Goal: Information Seeking & Learning: Learn about a topic

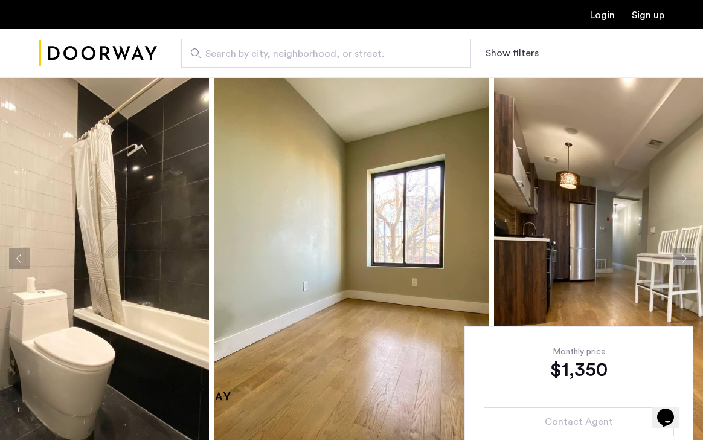
click at [330, 324] on img at bounding box center [352, 258] width 276 height 363
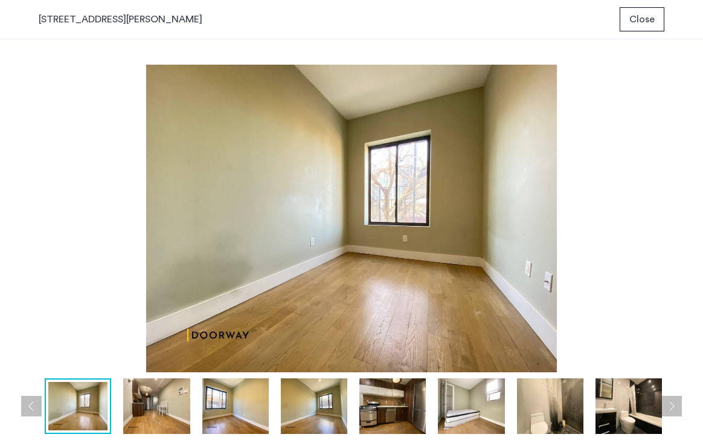
drag, startPoint x: 190, startPoint y: 335, endPoint x: 246, endPoint y: 335, distance: 55.6
click at [289, 293] on img at bounding box center [352, 219] width 626 height 308
click at [654, 19] on span "Close" at bounding box center [642, 19] width 25 height 15
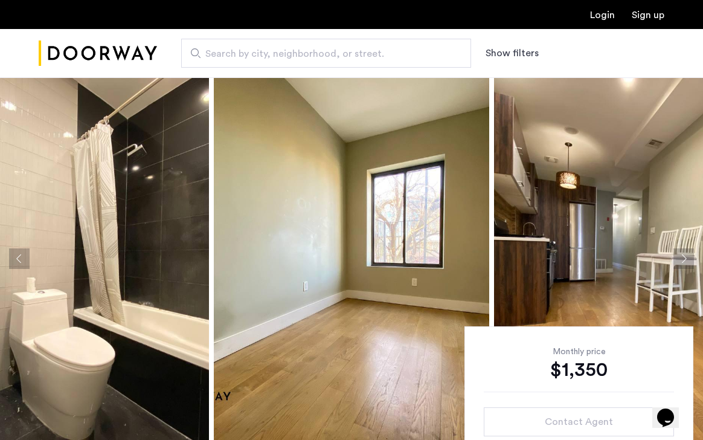
click at [685, 263] on button "Next apartment" at bounding box center [684, 258] width 21 height 21
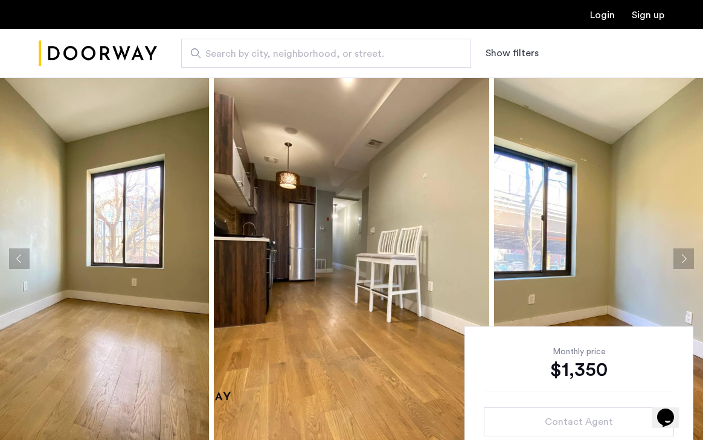
click at [685, 263] on button "Next apartment" at bounding box center [684, 258] width 21 height 21
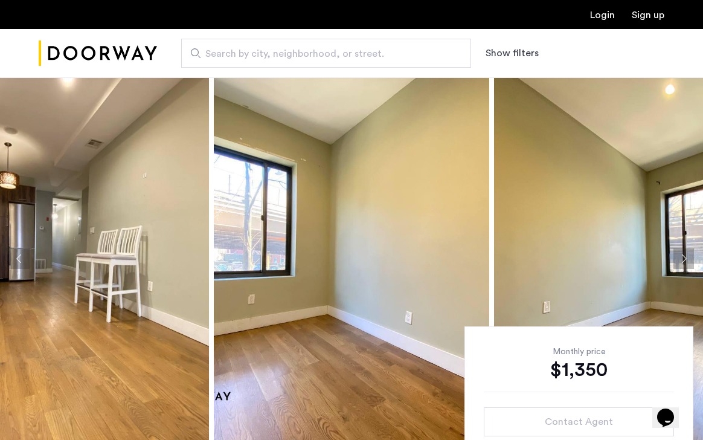
click at [684, 263] on button "Next apartment" at bounding box center [684, 258] width 21 height 21
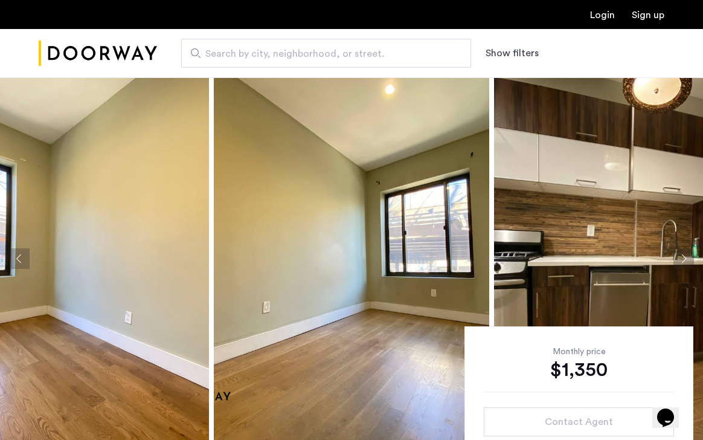
click at [329, 366] on img at bounding box center [352, 258] width 276 height 363
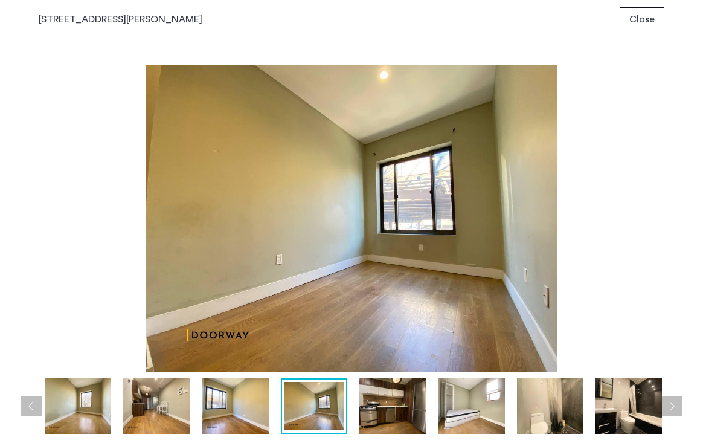
click at [636, 20] on span "Close" at bounding box center [642, 19] width 25 height 15
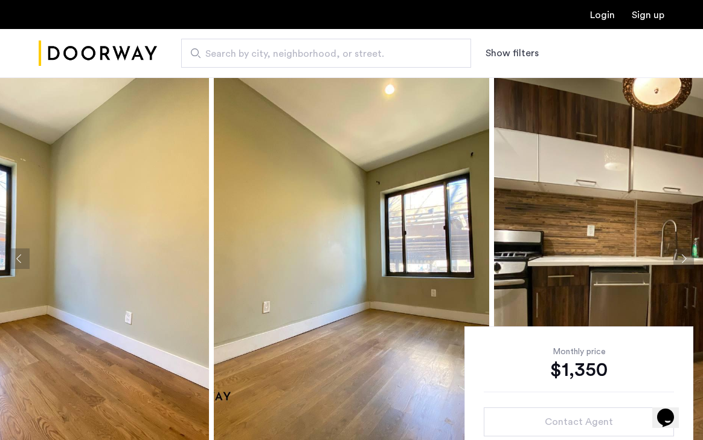
click at [683, 258] on button "Next apartment" at bounding box center [684, 258] width 21 height 21
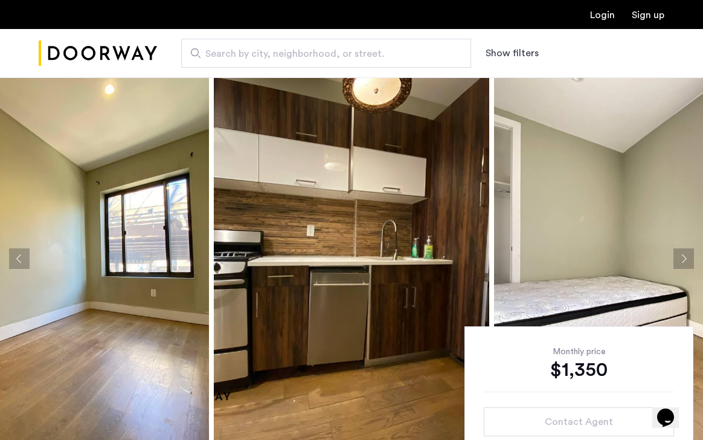
click at [683, 262] on button "Next apartment" at bounding box center [684, 258] width 21 height 21
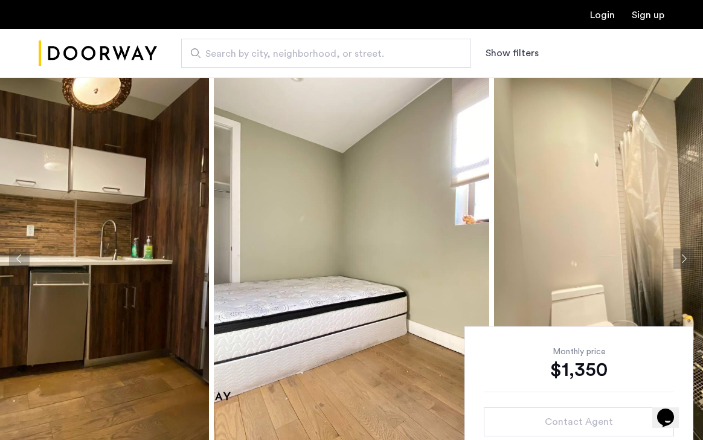
click at [682, 262] on button "Next apartment" at bounding box center [684, 258] width 21 height 21
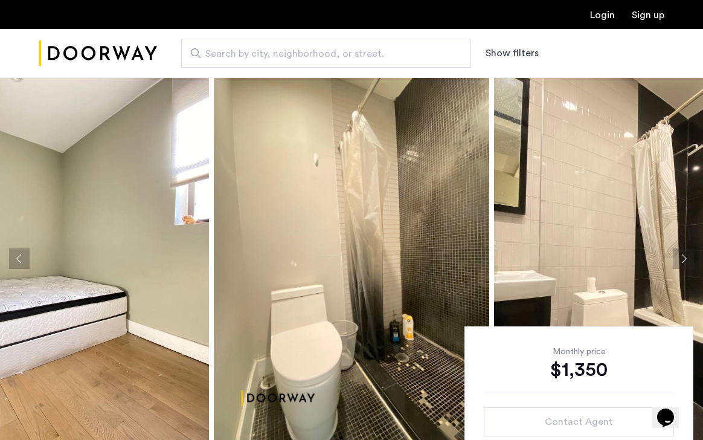
click at [682, 262] on button "Next apartment" at bounding box center [684, 258] width 21 height 21
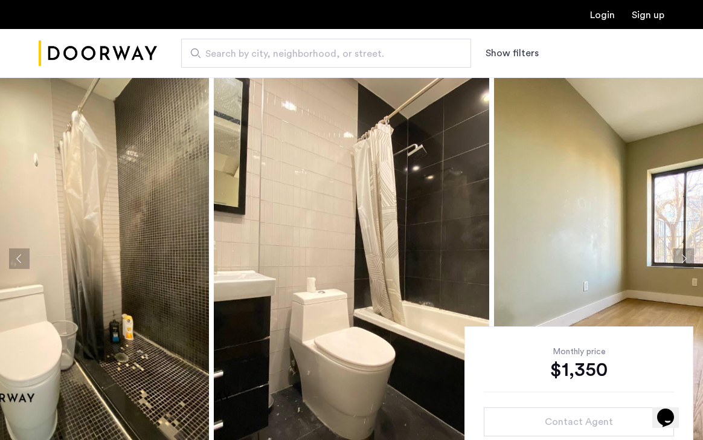
click at [400, 288] on img at bounding box center [352, 258] width 276 height 363
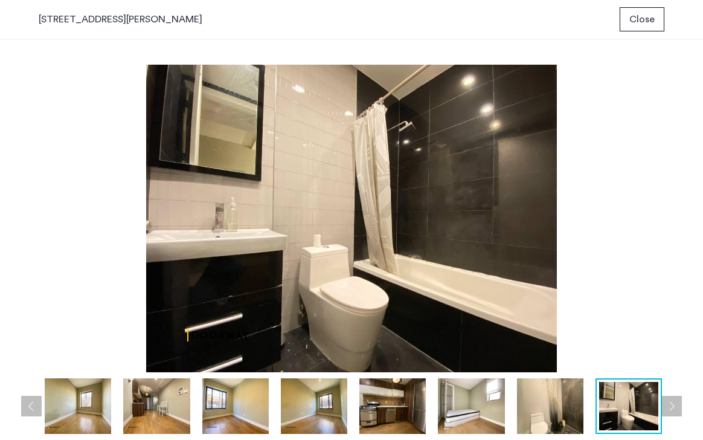
click at [651, 13] on span "Close" at bounding box center [642, 19] width 25 height 15
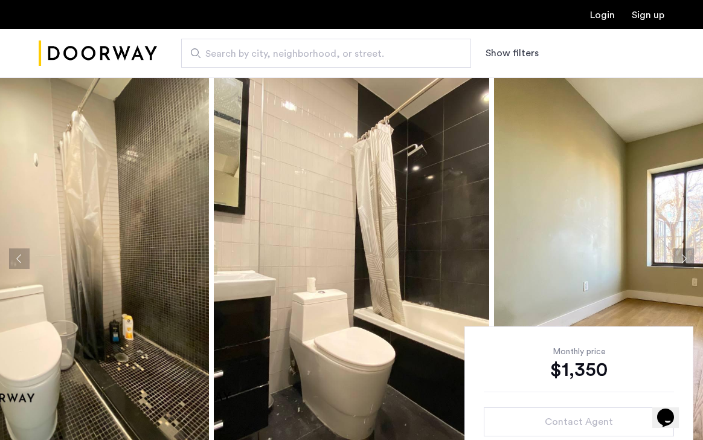
click at [686, 256] on button "Next apartment" at bounding box center [684, 258] width 21 height 21
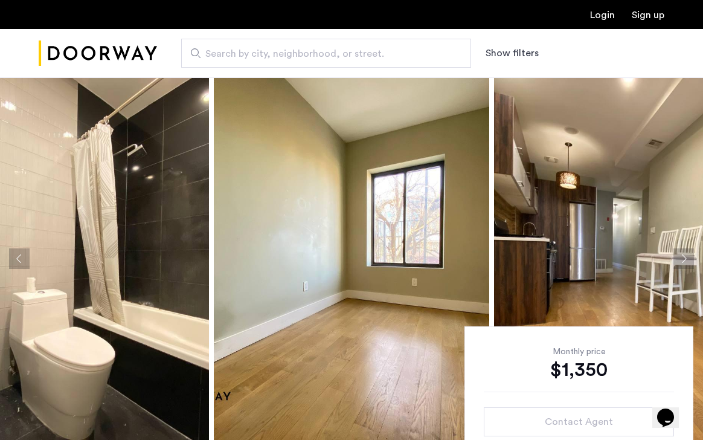
click at [686, 256] on button "Next apartment" at bounding box center [684, 258] width 21 height 21
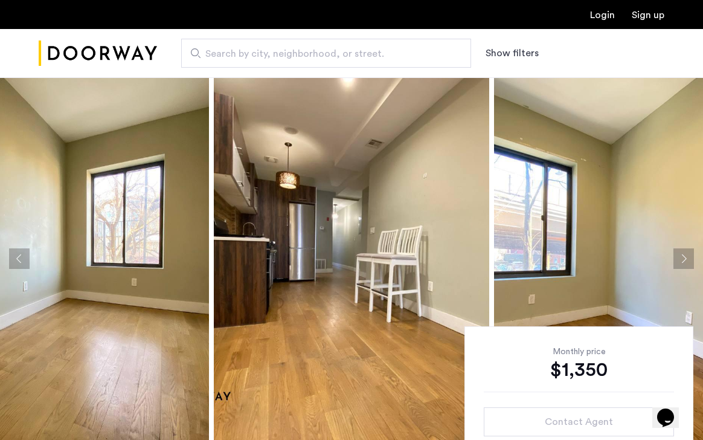
click at [686, 256] on button "Next apartment" at bounding box center [684, 258] width 21 height 21
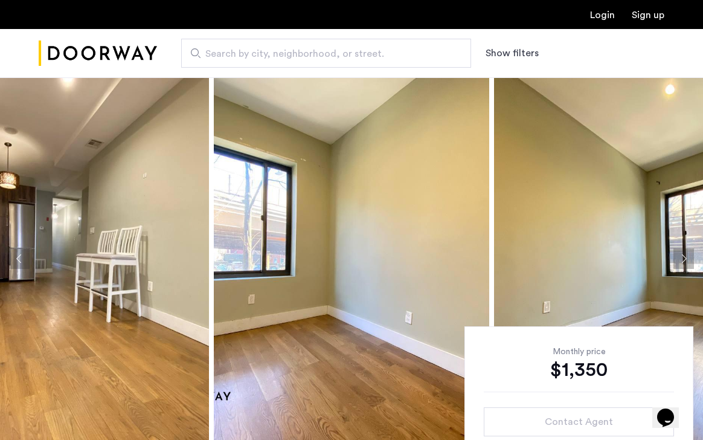
click at [686, 256] on button "Next apartment" at bounding box center [684, 258] width 21 height 21
